Goal: Task Accomplishment & Management: Manage account settings

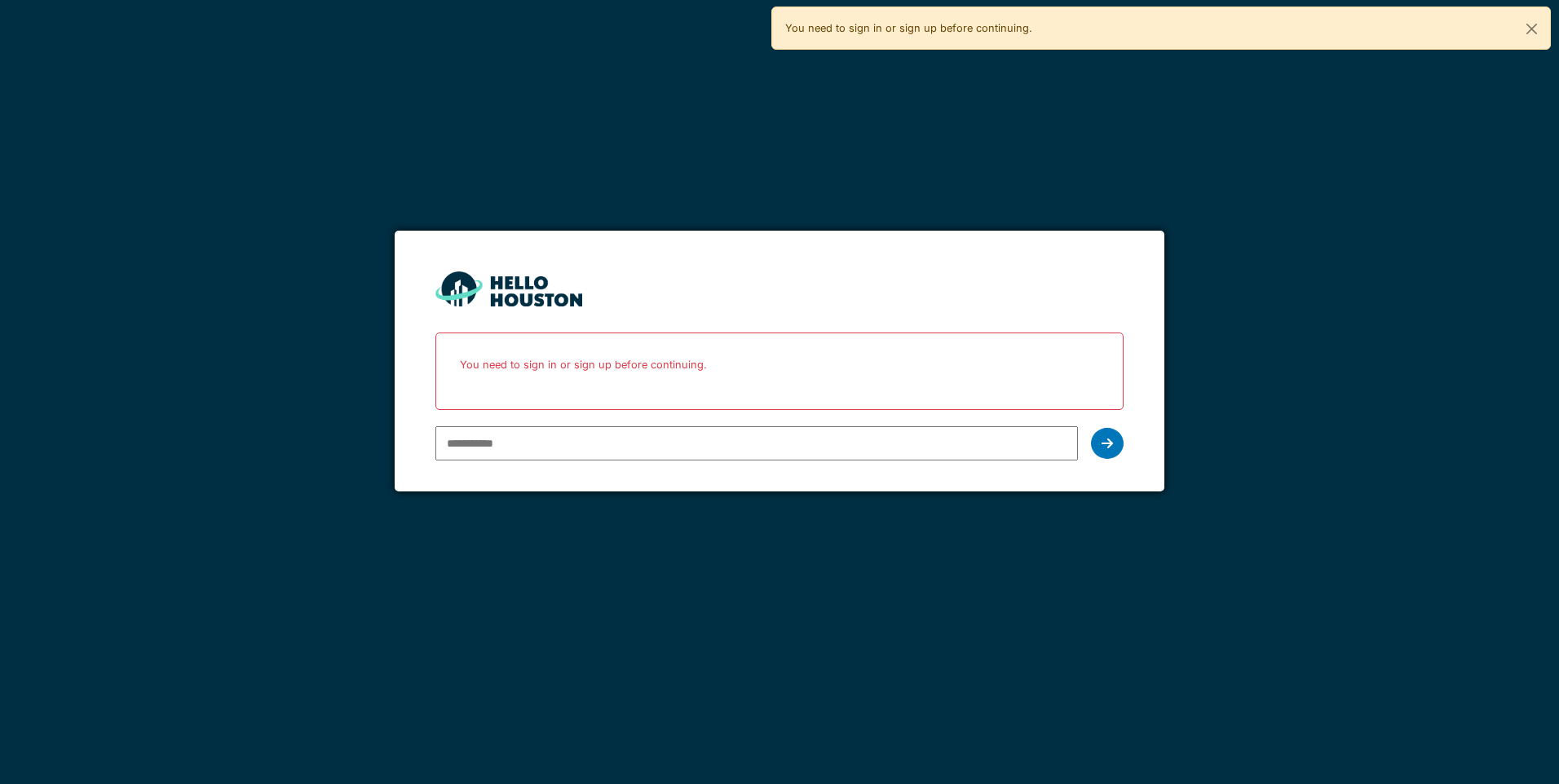
type input "**********"
click at [1101, 452] on div at bounding box center [1107, 443] width 32 height 31
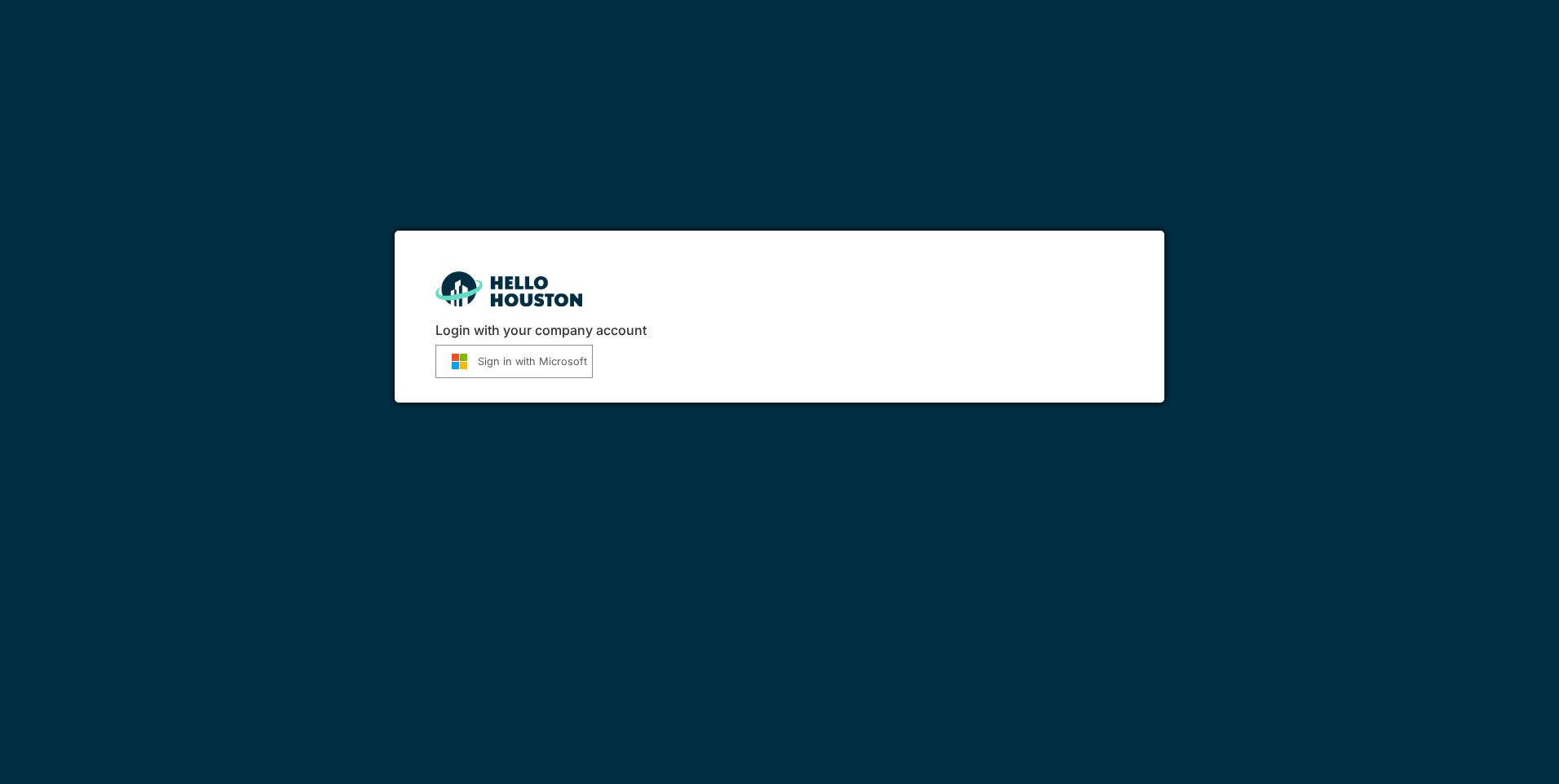
click at [535, 373] on button "Sign in with Microsoft" at bounding box center [514, 361] width 157 height 33
